Goal: Task Accomplishment & Management: Use online tool/utility

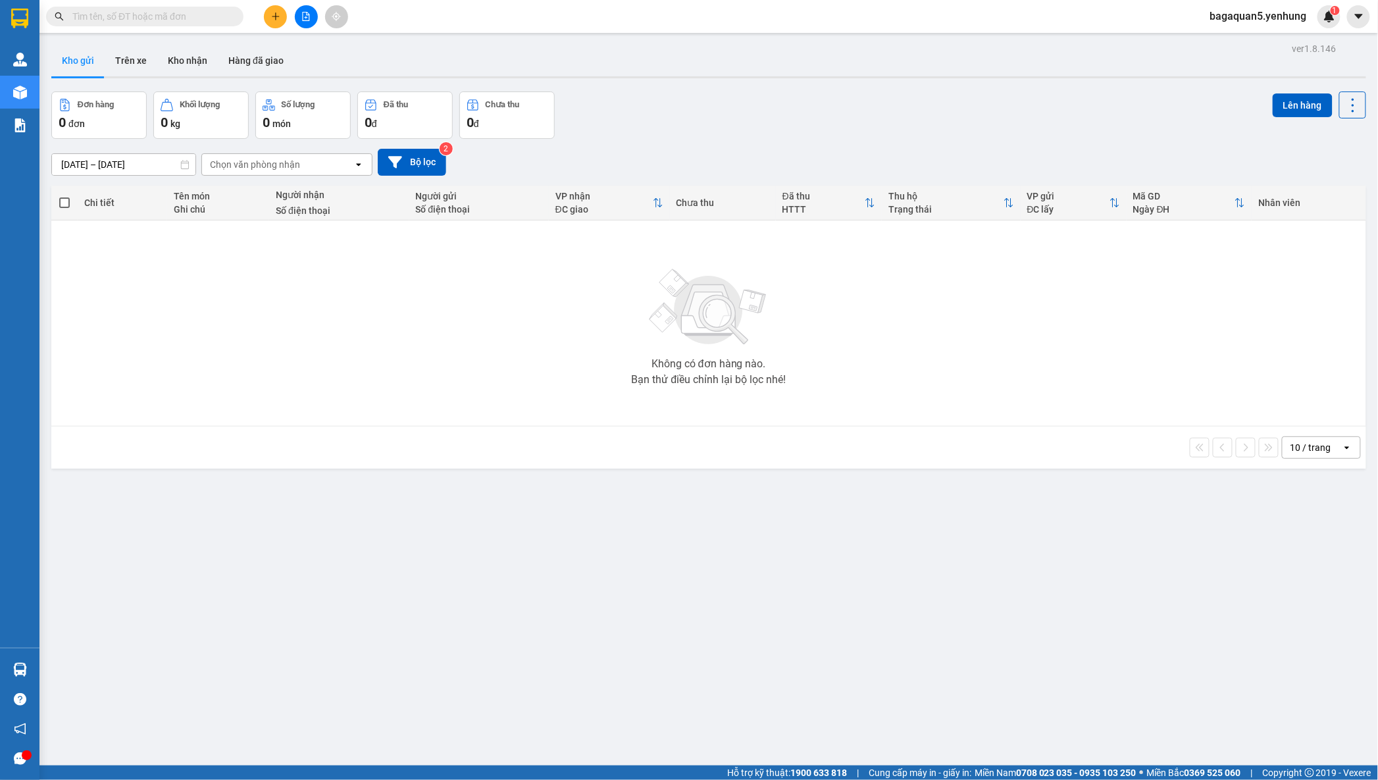
click at [287, 23] on div at bounding box center [306, 16] width 99 height 23
click at [311, 24] on button at bounding box center [306, 16] width 23 height 23
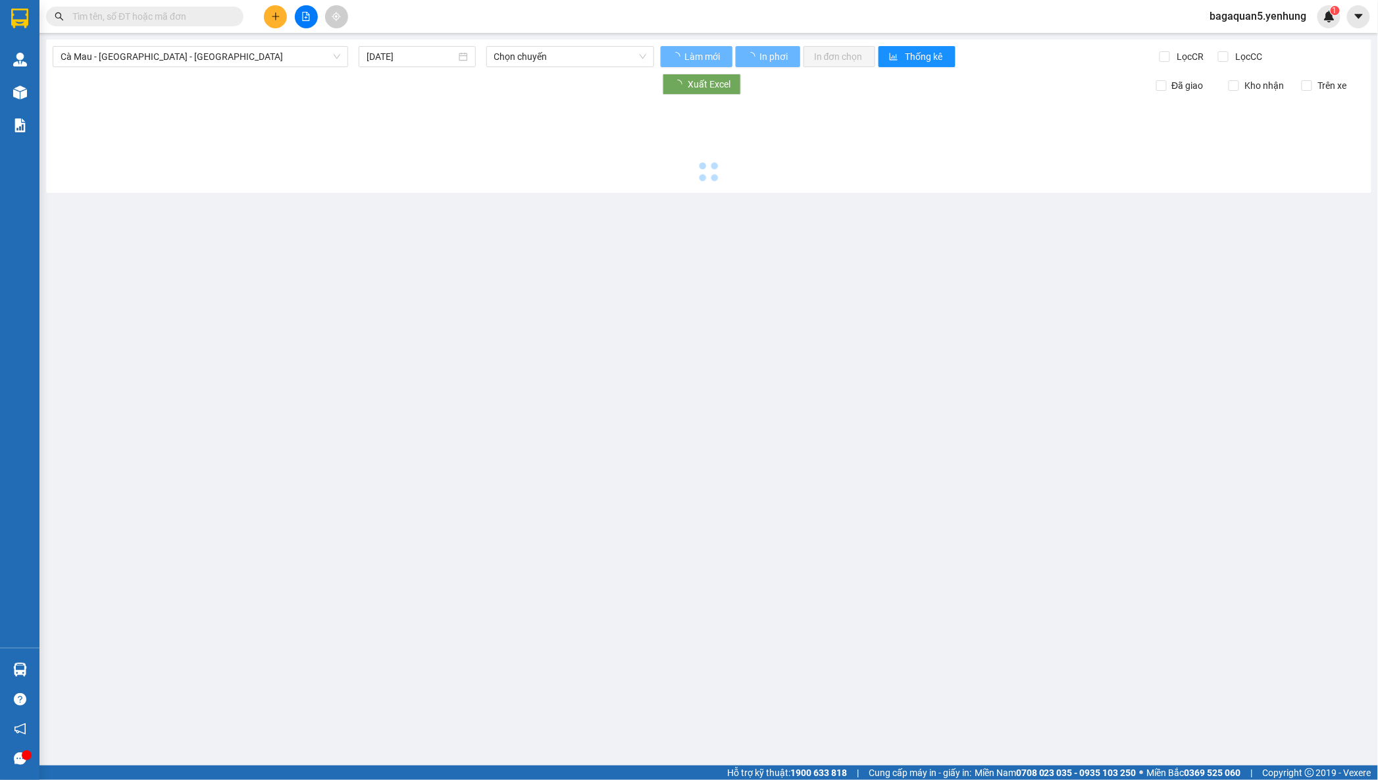
type input "[DATE]"
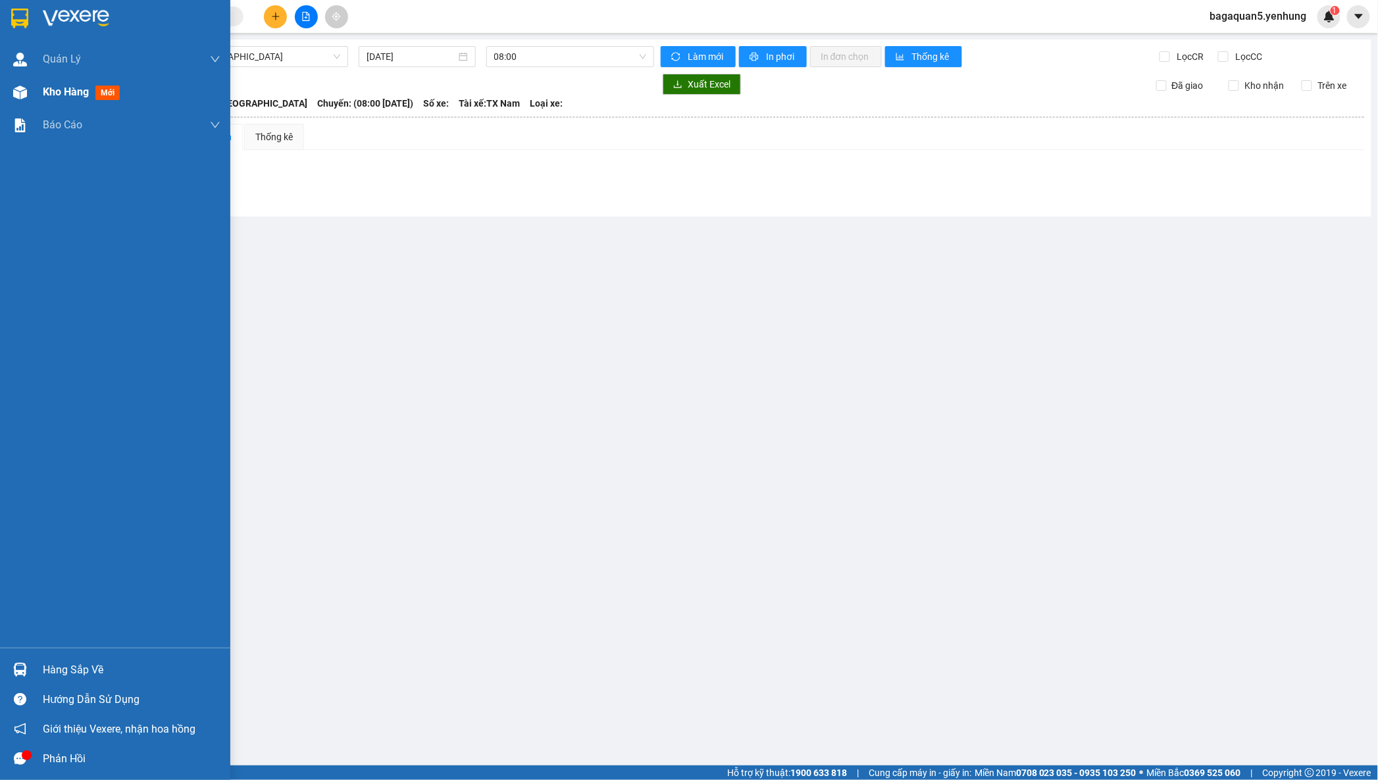
click at [20, 97] on img at bounding box center [20, 93] width 14 height 14
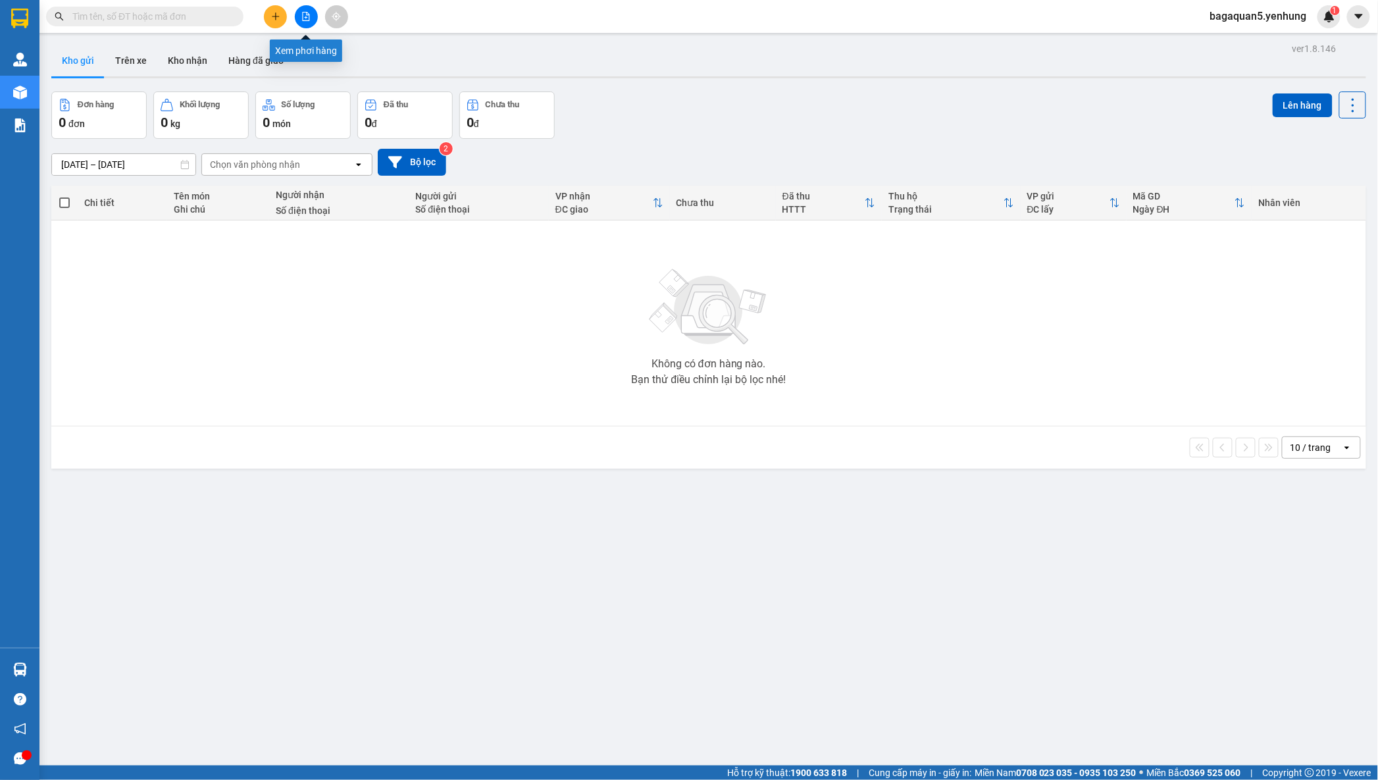
click at [309, 18] on button at bounding box center [306, 16] width 23 height 23
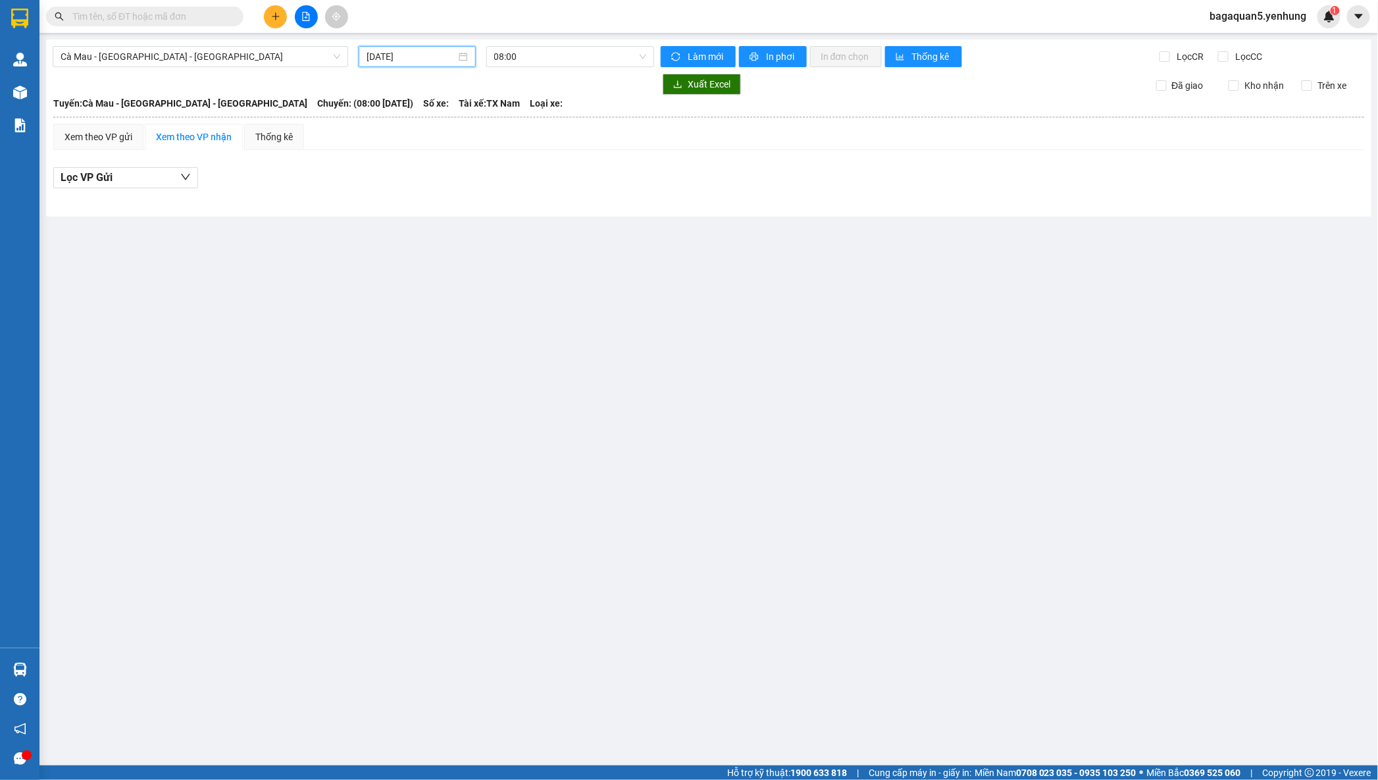
drag, startPoint x: 434, startPoint y: 59, endPoint x: 432, endPoint y: 38, distance: 21.8
click at [434, 52] on input "[DATE]" at bounding box center [412, 56] width 90 height 14
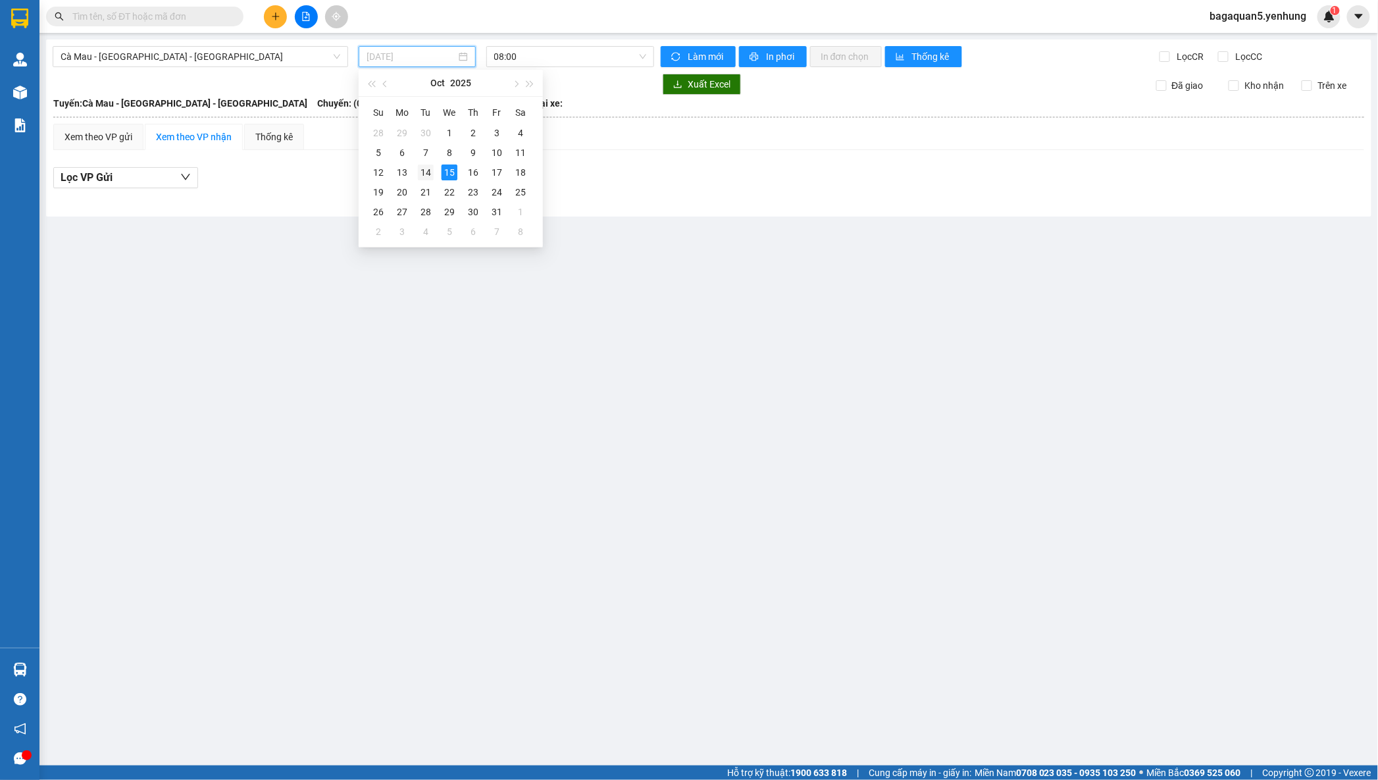
click at [422, 167] on div "14" at bounding box center [426, 173] width 16 height 16
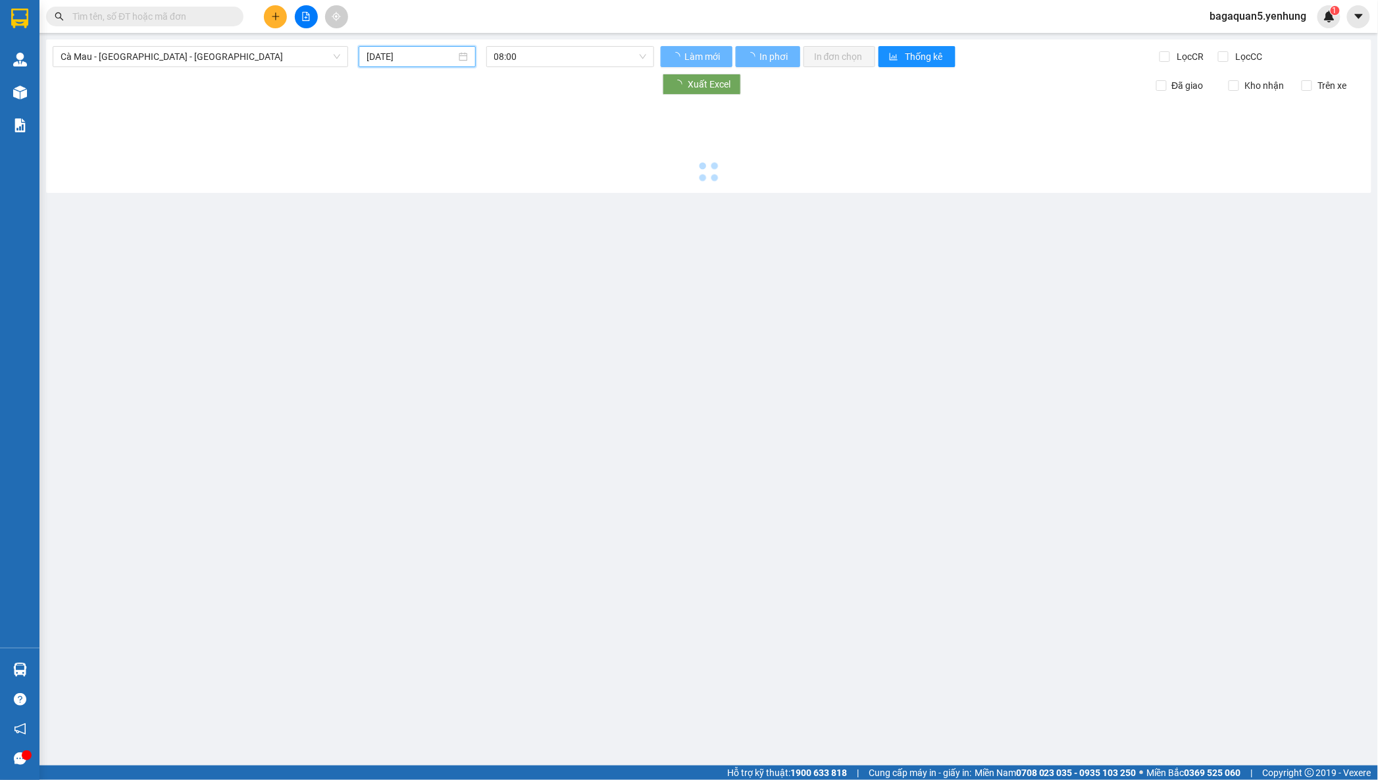
type input "[DATE]"
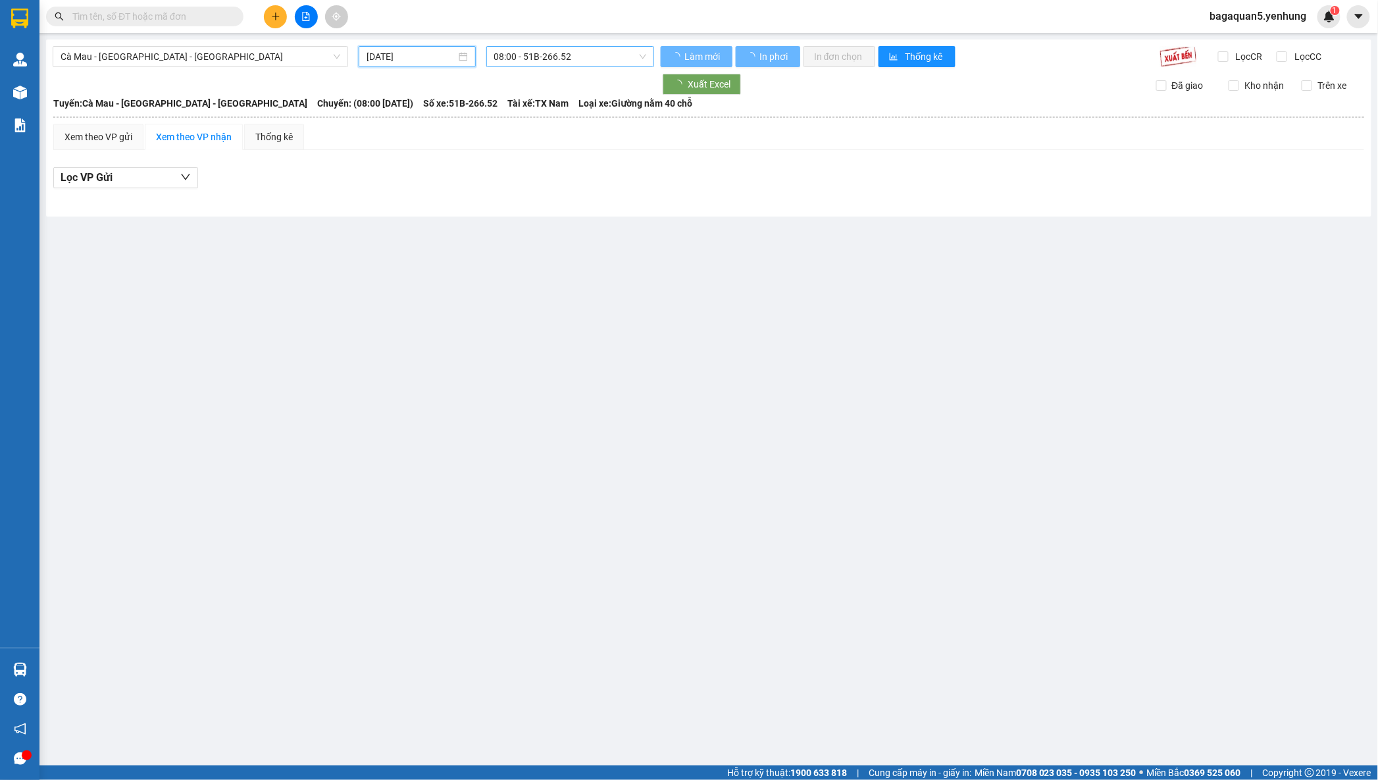
click at [537, 64] on span "08:00 - 51B-266.52" at bounding box center [570, 57] width 152 height 20
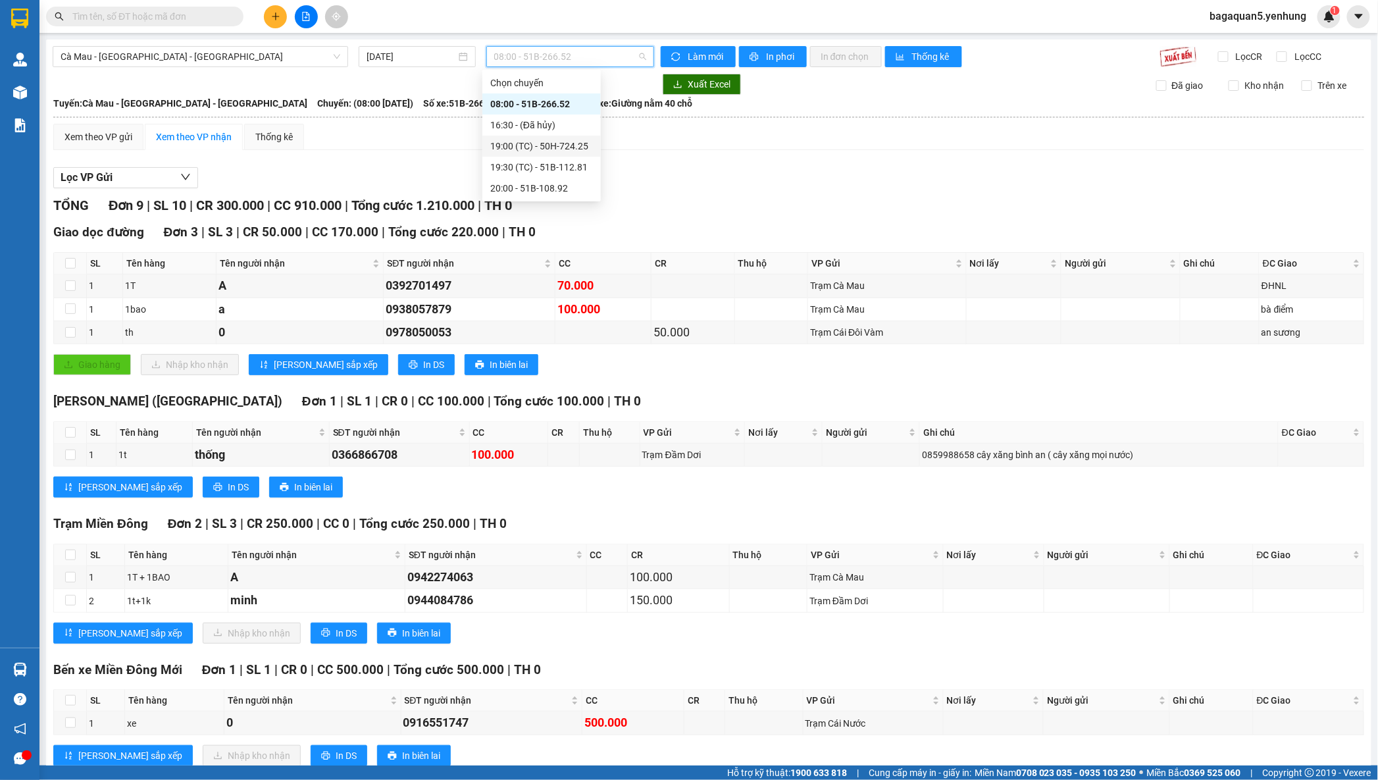
click at [545, 145] on div "19:00 (TC) - 50H-724.25" at bounding box center [541, 146] width 103 height 14
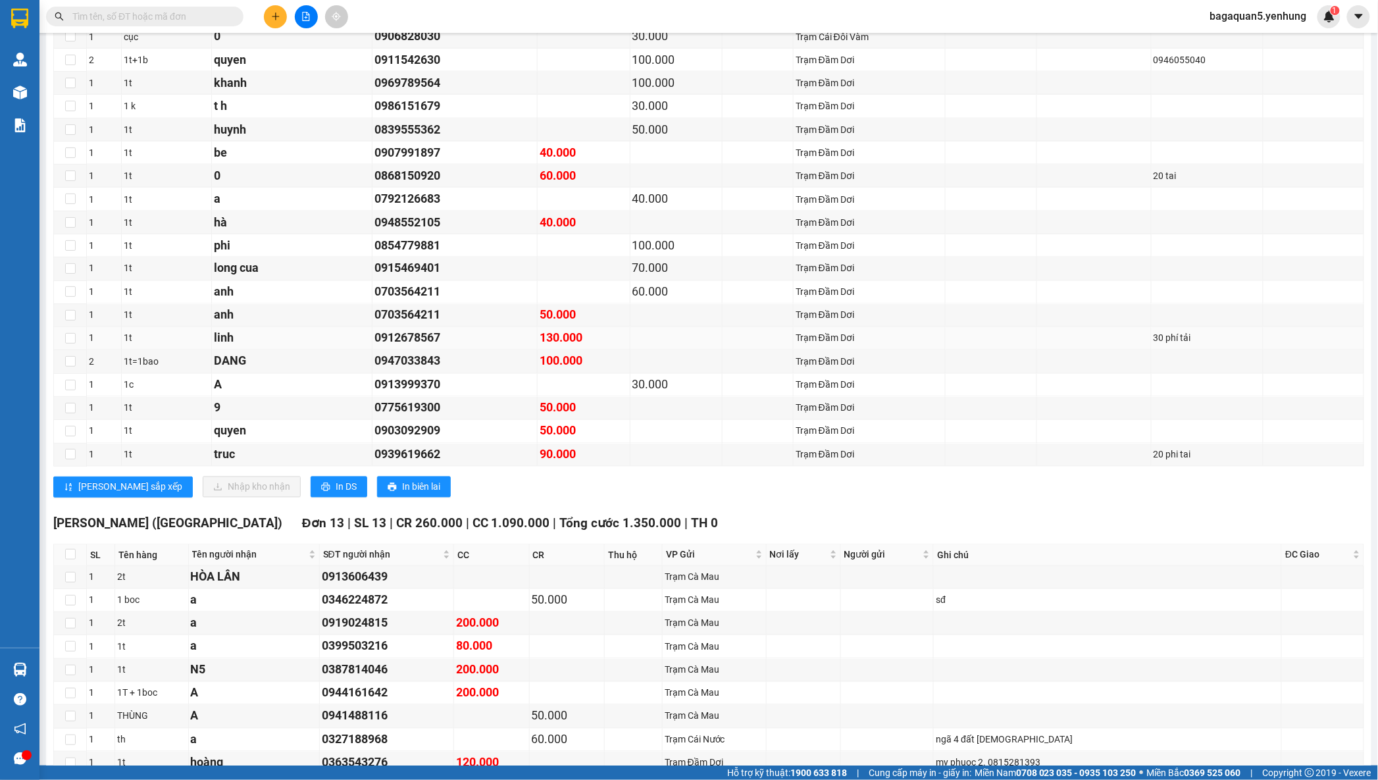
scroll to position [120, 0]
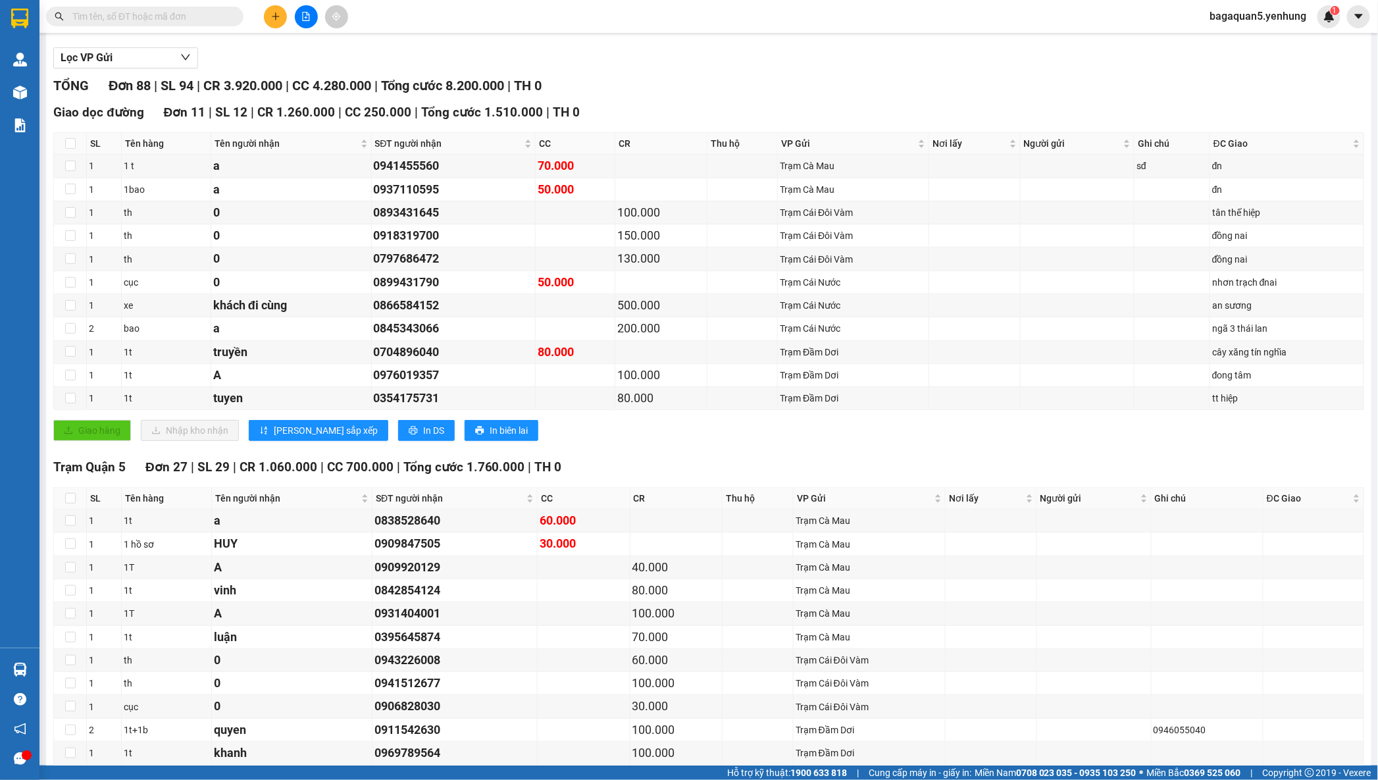
drag, startPoint x: 604, startPoint y: 464, endPoint x: 604, endPoint y: 473, distance: 9.2
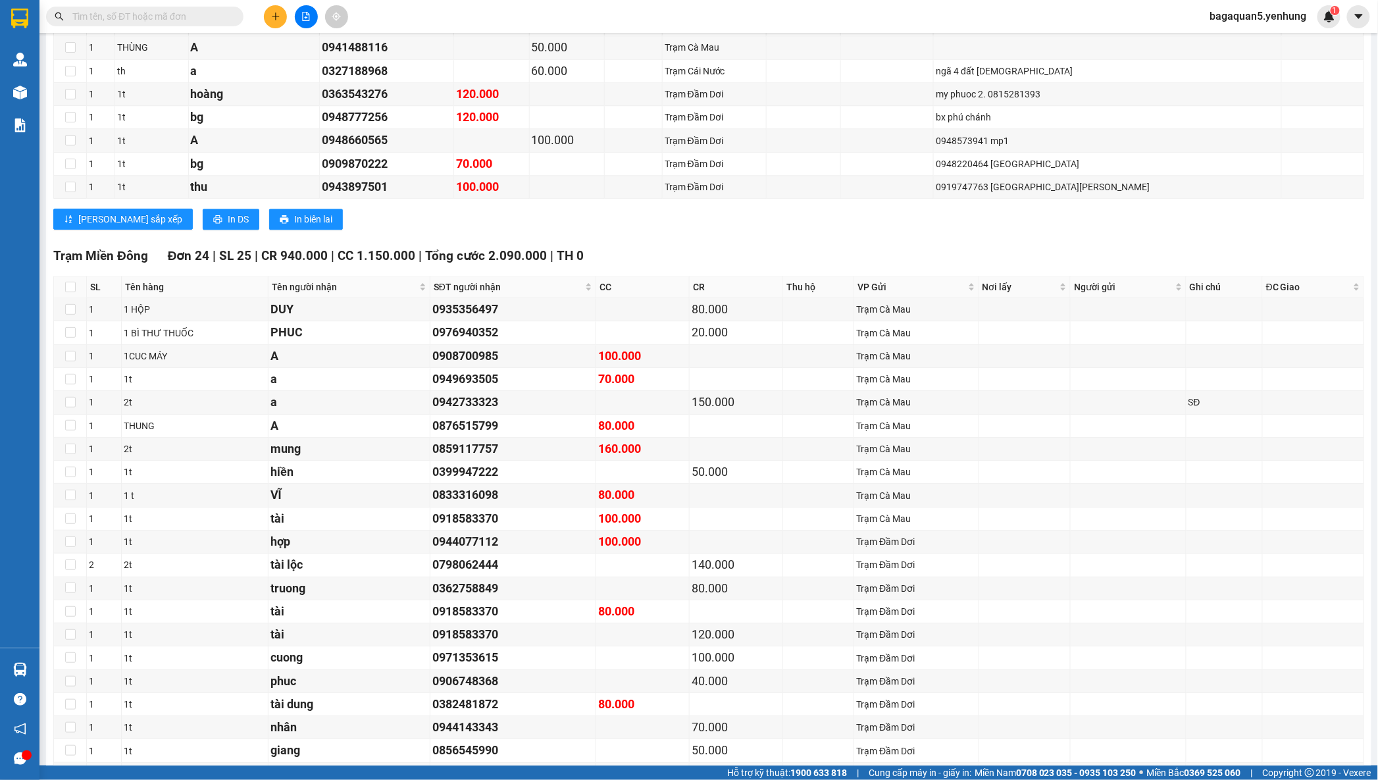
scroll to position [2130, 0]
drag, startPoint x: 640, startPoint y: 421, endPoint x: 645, endPoint y: 431, distance: 10.6
